Goal: Information Seeking & Learning: Learn about a topic

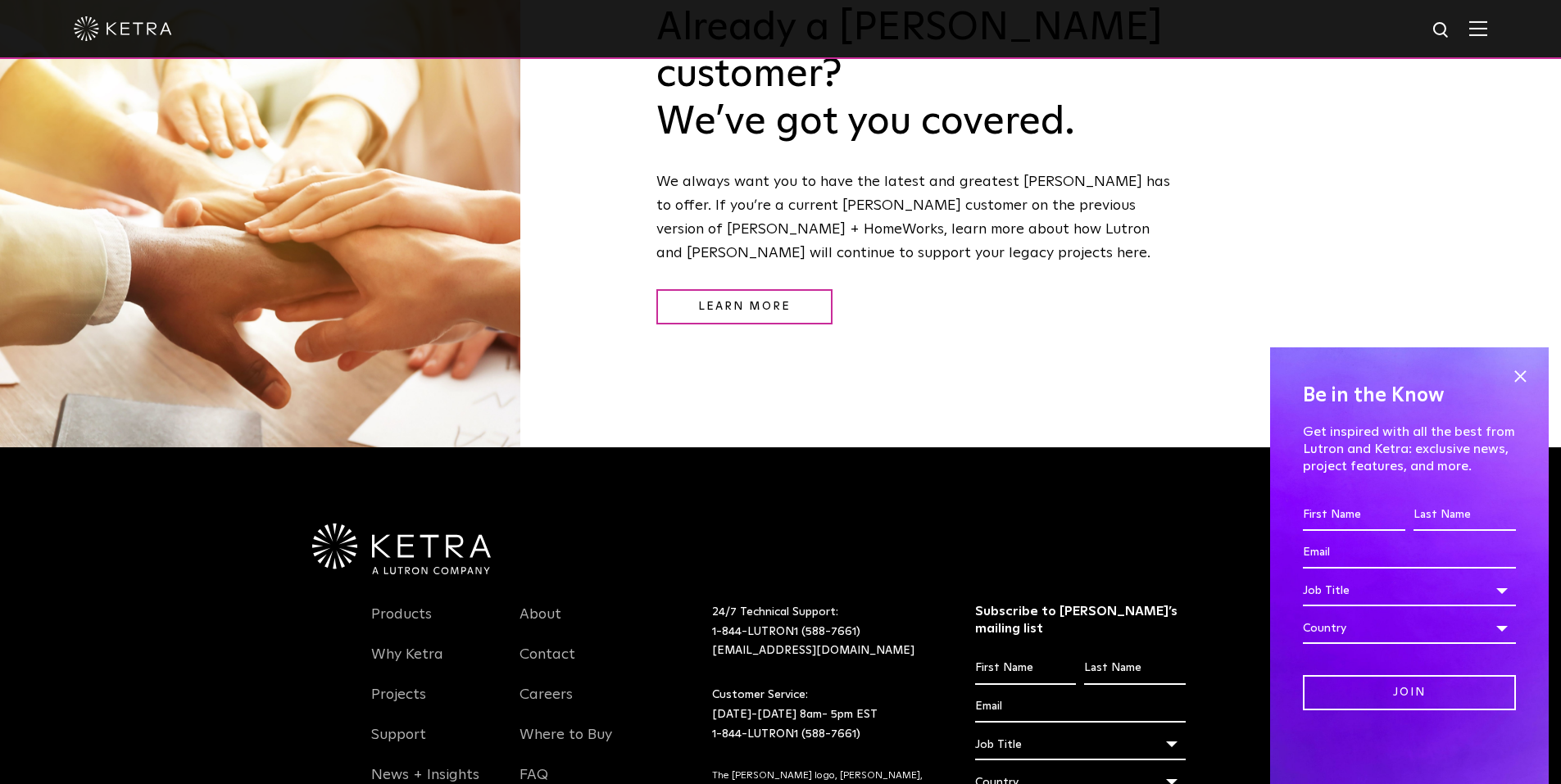
scroll to position [2253, 0]
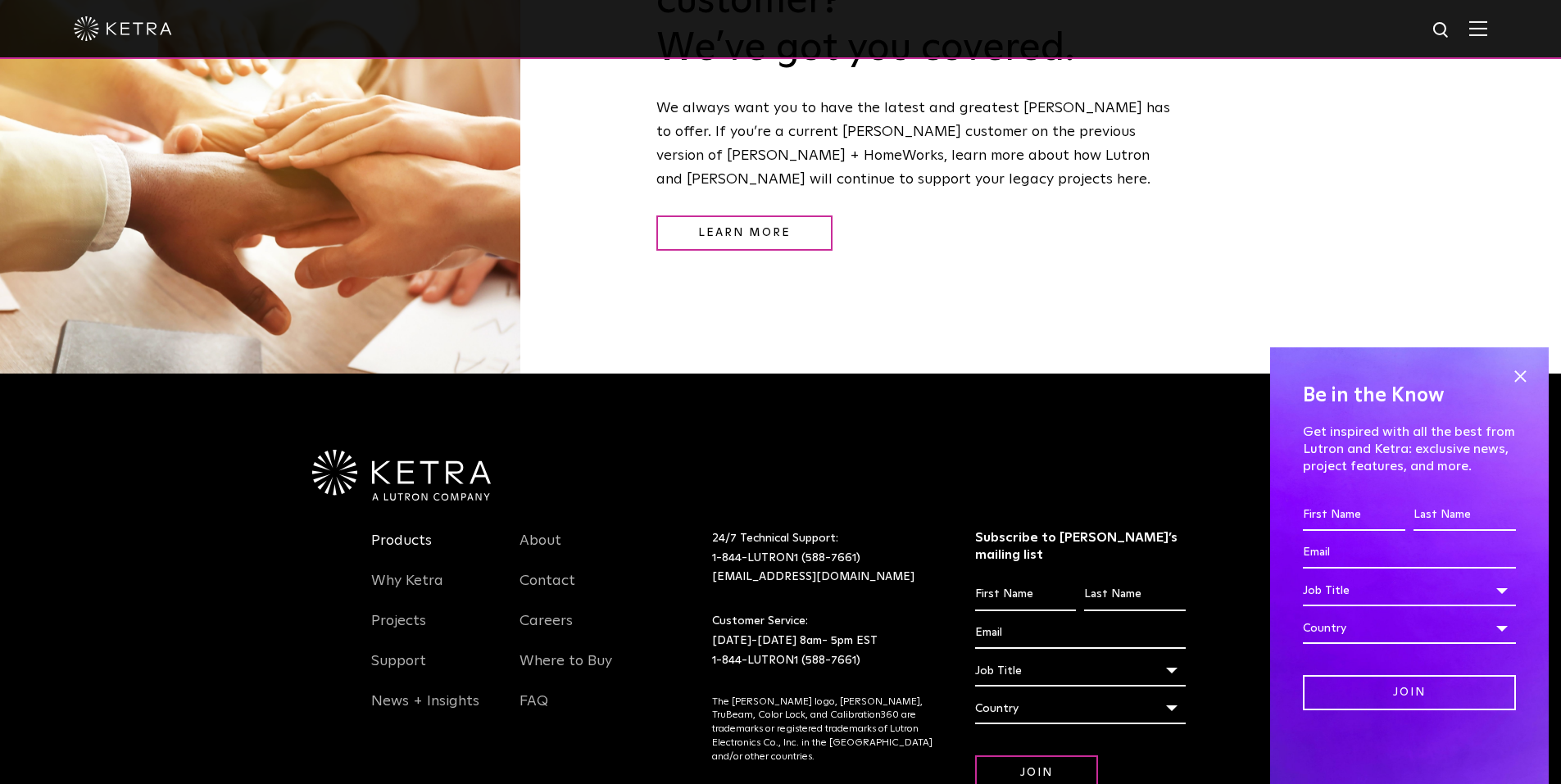
click at [387, 532] on link "Products" at bounding box center [401, 550] width 60 height 38
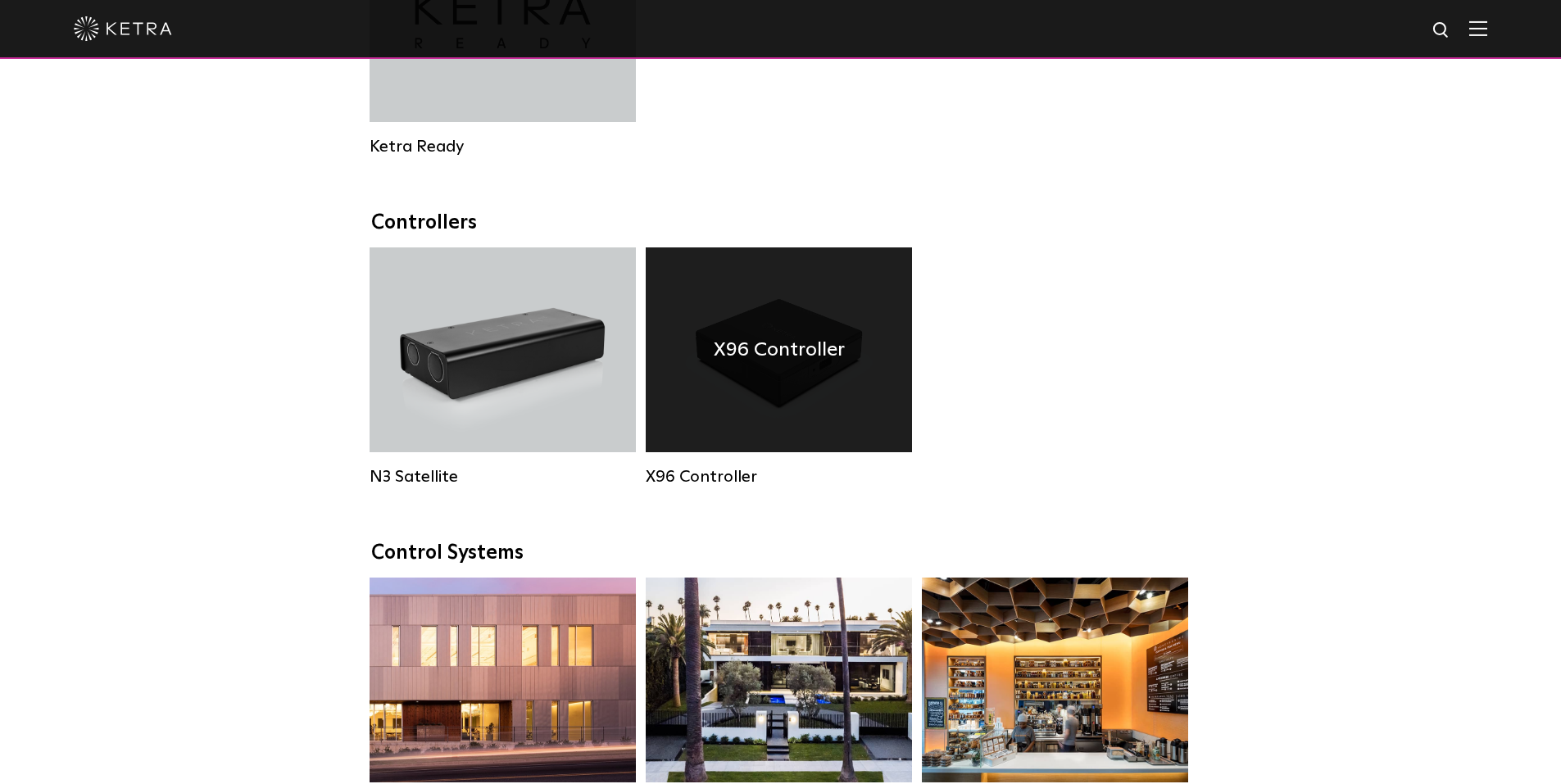
scroll to position [1964, 0]
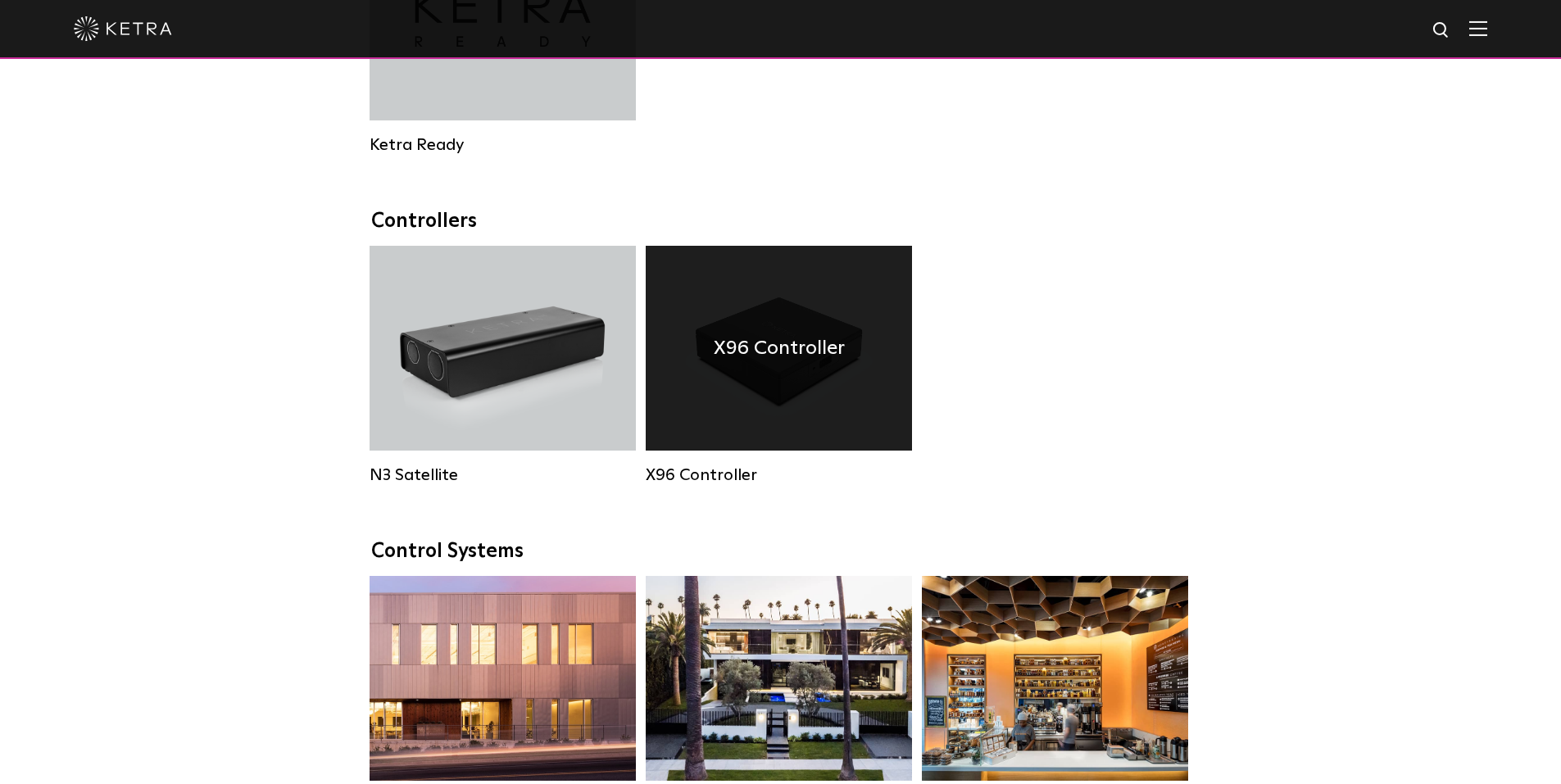
click at [772, 427] on div "X96 Controller" at bounding box center [779, 349] width 266 height 205
